Goal: Task Accomplishment & Management: Use online tool/utility

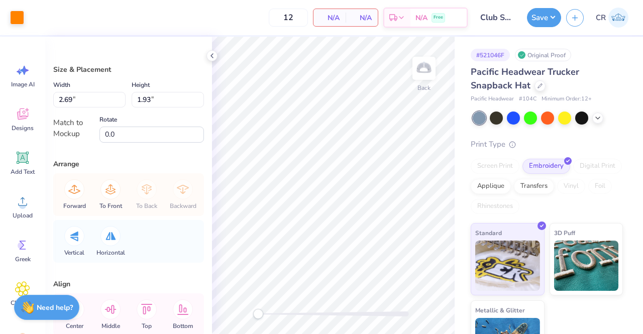
type input "1.85"
type input "1.33"
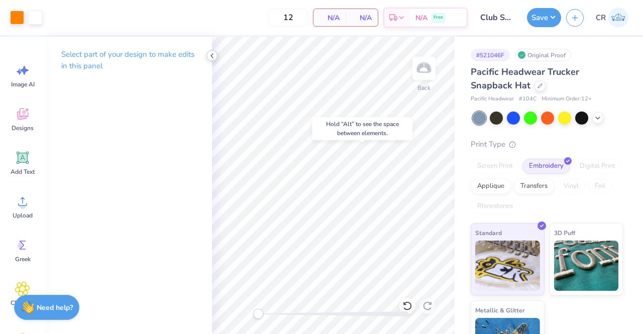
click at [213, 58] on icon at bounding box center [212, 56] width 8 height 8
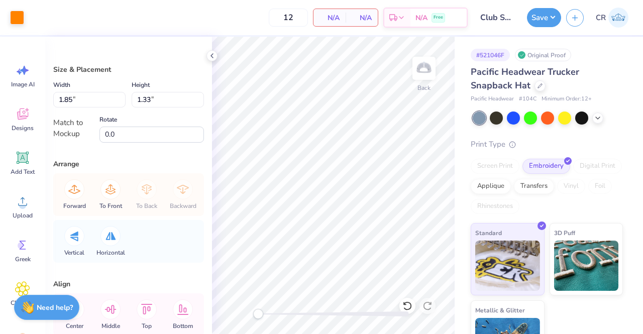
type input "1.62"
type input "1.16"
click at [456, 58] on div "# 521046F Original Proof Pacific Headwear Trucker Snapback Hat Pacific Headwear…" at bounding box center [548, 205] width 188 height 336
click at [557, 23] on button "Save" at bounding box center [544, 16] width 34 height 19
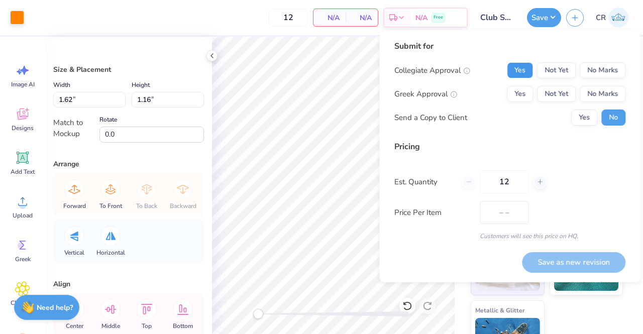
click at [519, 66] on button "Yes" at bounding box center [520, 70] width 26 height 16
click at [583, 89] on button "No Marks" at bounding box center [602, 94] width 46 height 16
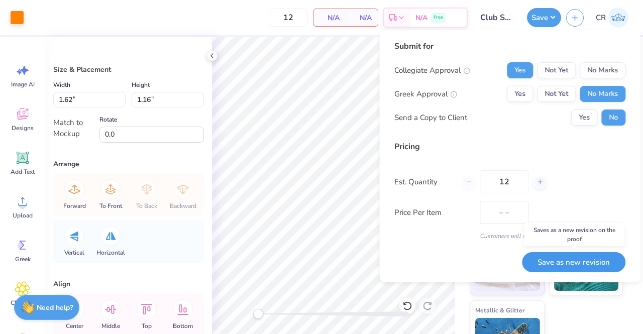
click at [566, 259] on button "Save as new revision" at bounding box center [573, 262] width 103 height 21
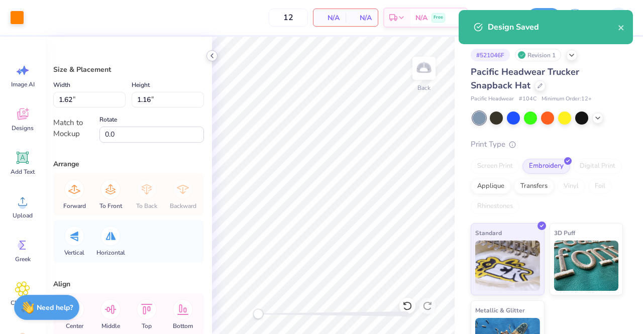
click at [212, 57] on polyline at bounding box center [212, 56] width 2 height 4
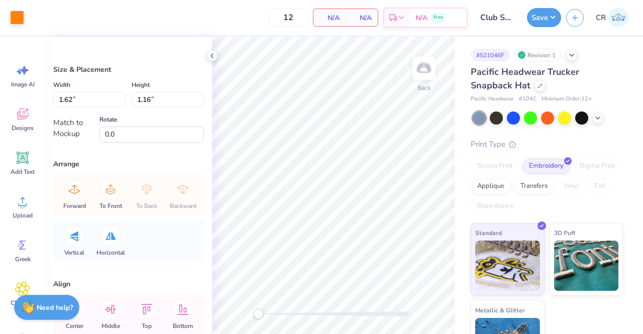
type input "1.70"
type input "1.22"
type input "1.73"
type input "1.24"
type input "1.78"
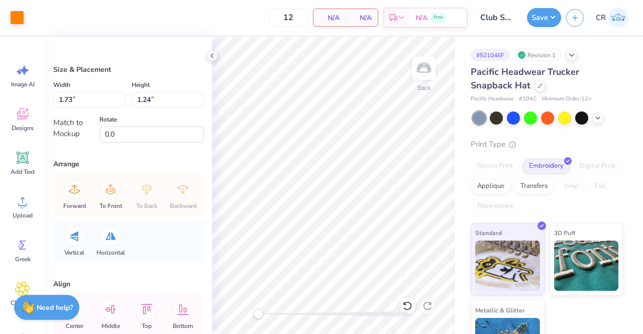
type input "1.27"
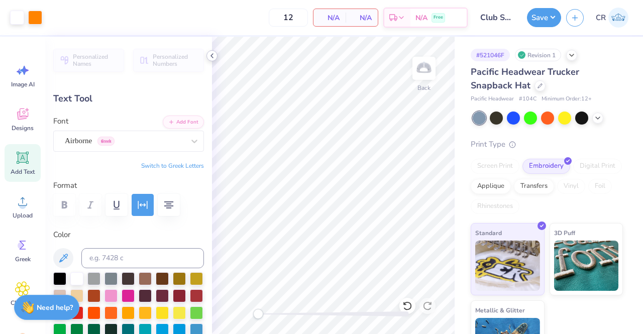
click at [215, 53] on icon at bounding box center [212, 56] width 8 height 8
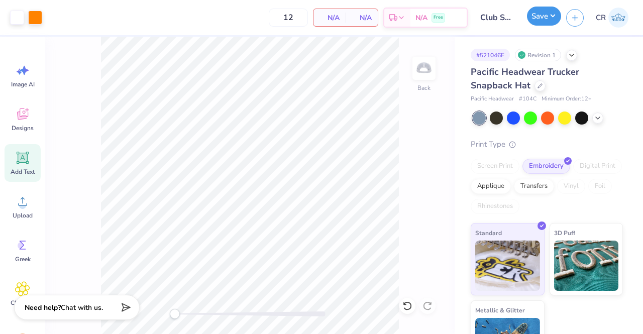
click at [542, 15] on button "Save" at bounding box center [544, 16] width 34 height 19
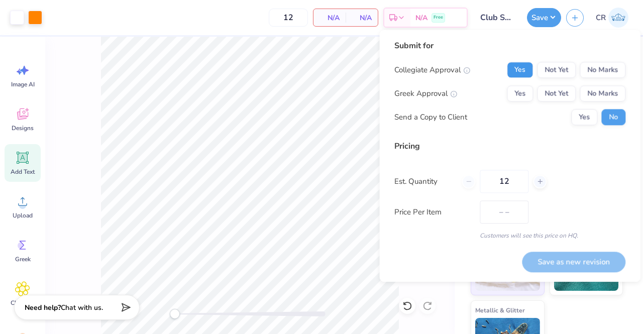
click at [524, 68] on button "Yes" at bounding box center [520, 70] width 26 height 16
click at [605, 93] on button "No Marks" at bounding box center [602, 93] width 46 height 16
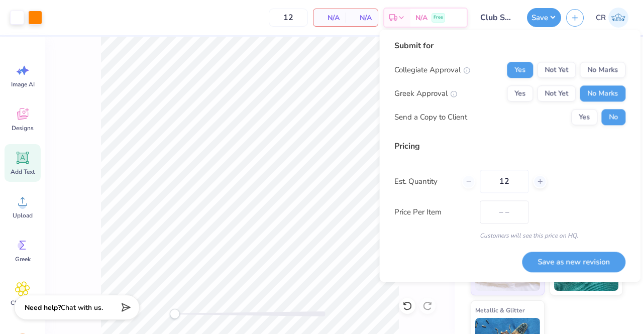
click at [559, 273] on div "Submit for Collegiate Approval Yes Not Yet No Marks Greek Approval Yes Not Yet …" at bounding box center [509, 156] width 261 height 252
click at [562, 268] on button "Save as new revision" at bounding box center [573, 262] width 103 height 21
